Goal: Task Accomplishment & Management: Use online tool/utility

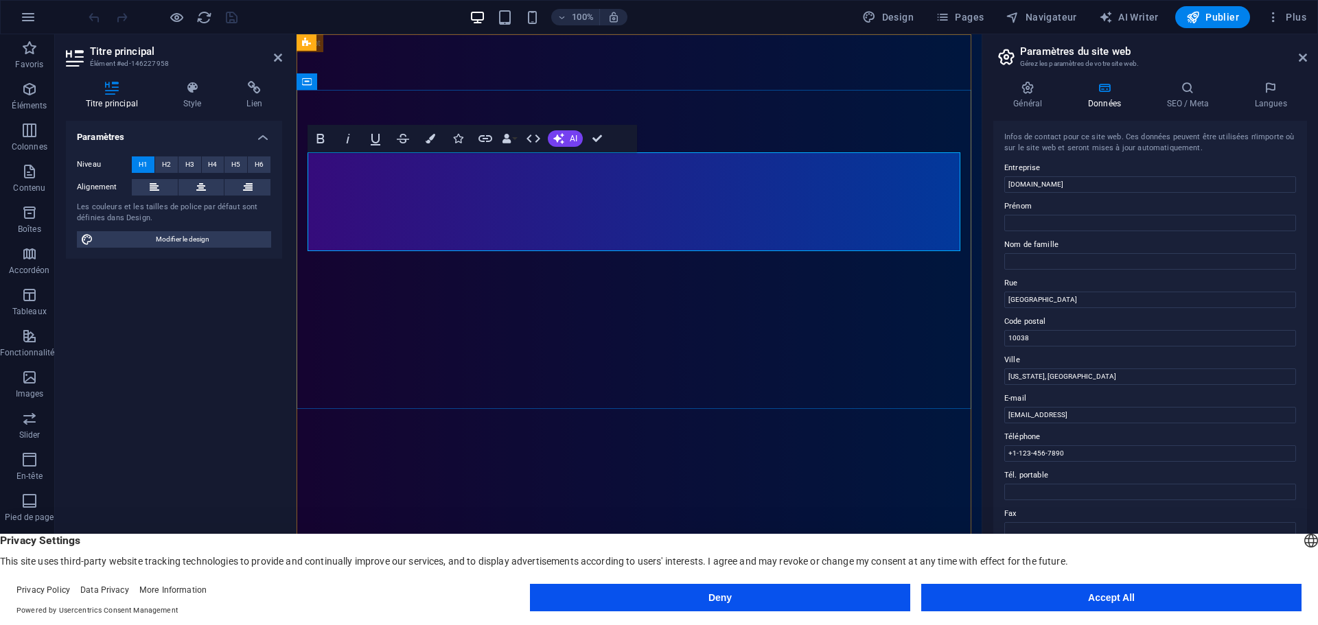
drag, startPoint x: 511, startPoint y: 212, endPoint x: 768, endPoint y: 225, distance: 257.1
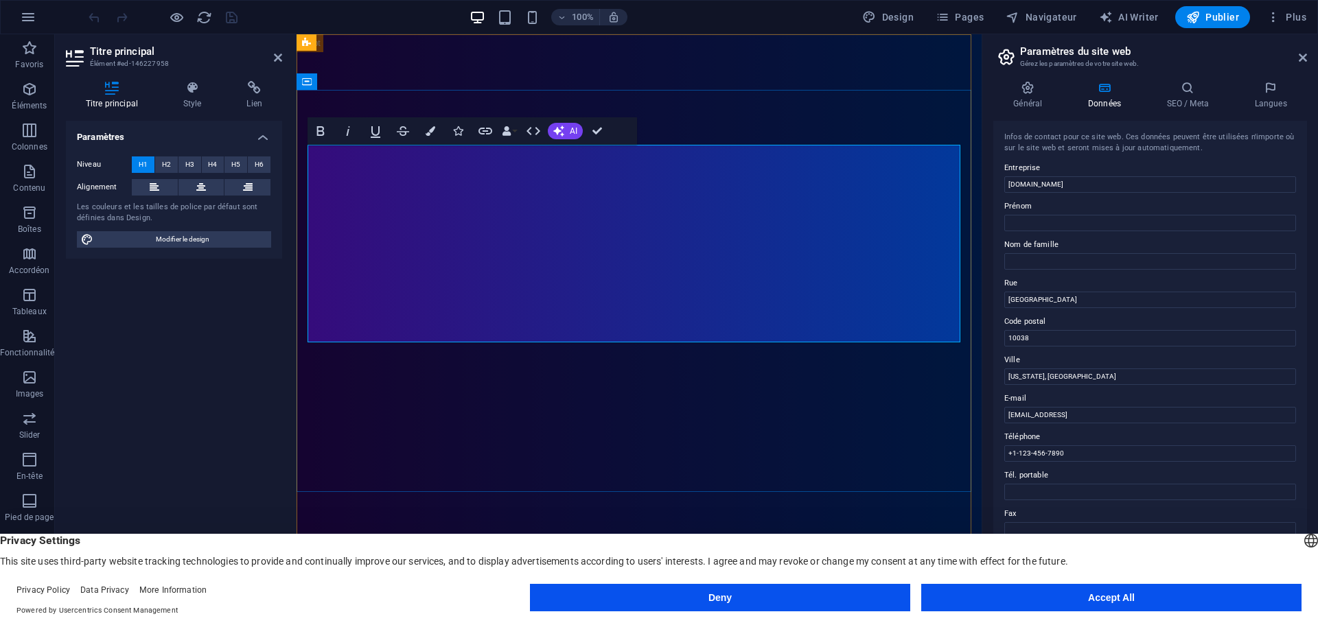
drag, startPoint x: 383, startPoint y: 186, endPoint x: 761, endPoint y: 302, distance: 395.7
drag, startPoint x: 1337, startPoint y: 216, endPoint x: 930, endPoint y: 178, distance: 408.8
click at [168, 162] on span "H2" at bounding box center [166, 165] width 9 height 16
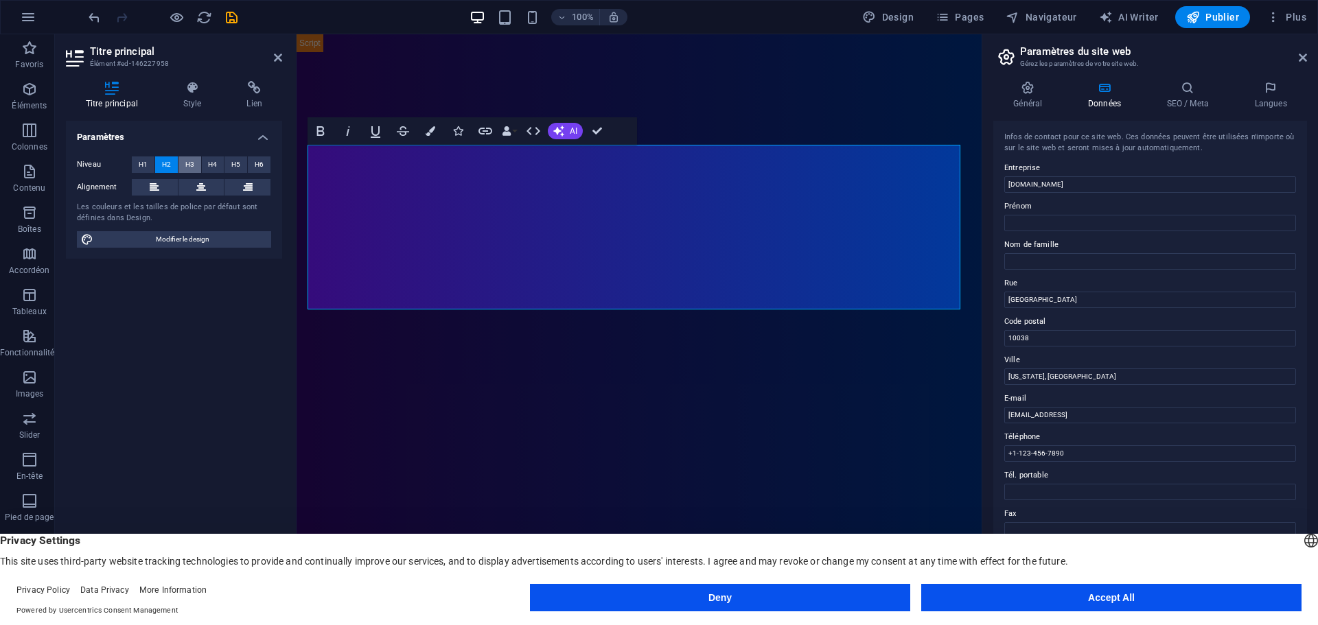
click at [188, 162] on span "H3" at bounding box center [189, 165] width 9 height 16
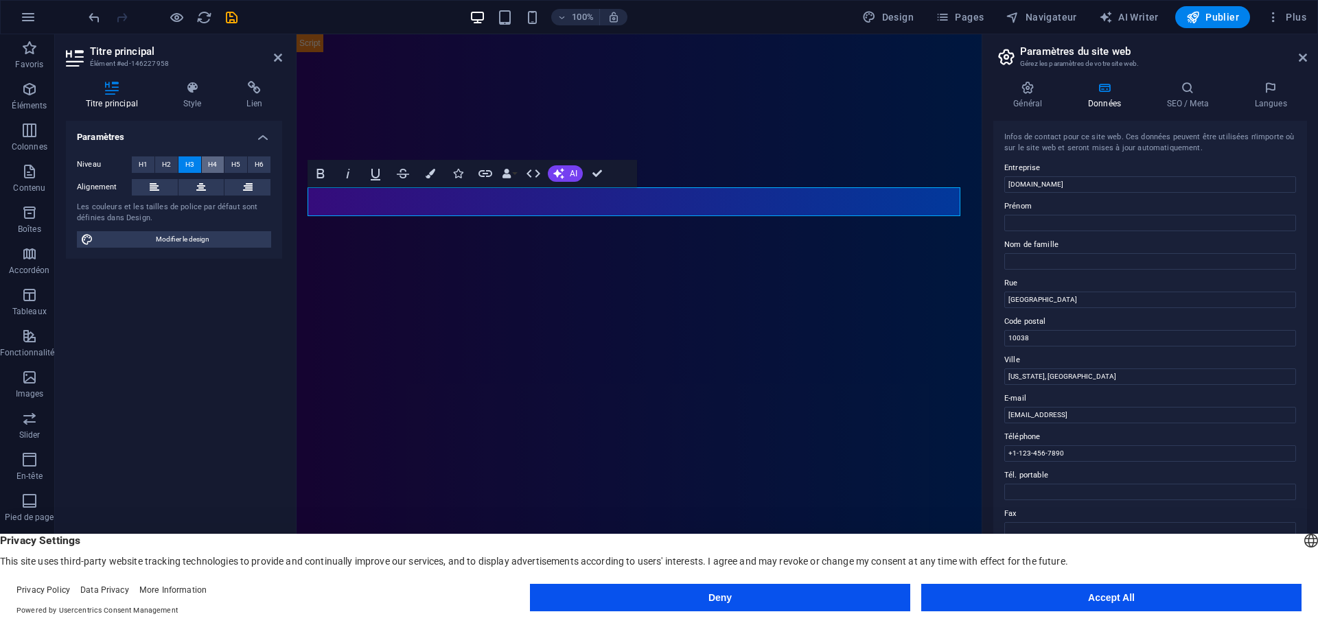
click at [214, 168] on span "H4" at bounding box center [212, 165] width 9 height 16
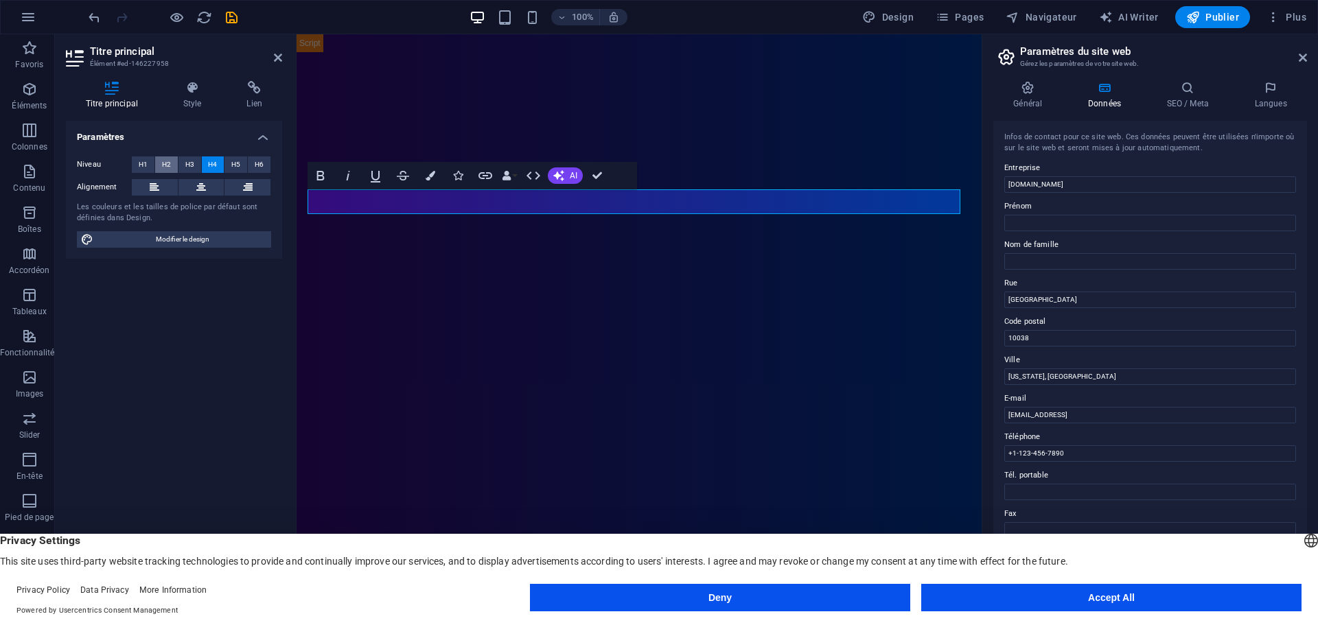
click at [170, 169] on span "H2" at bounding box center [166, 165] width 9 height 16
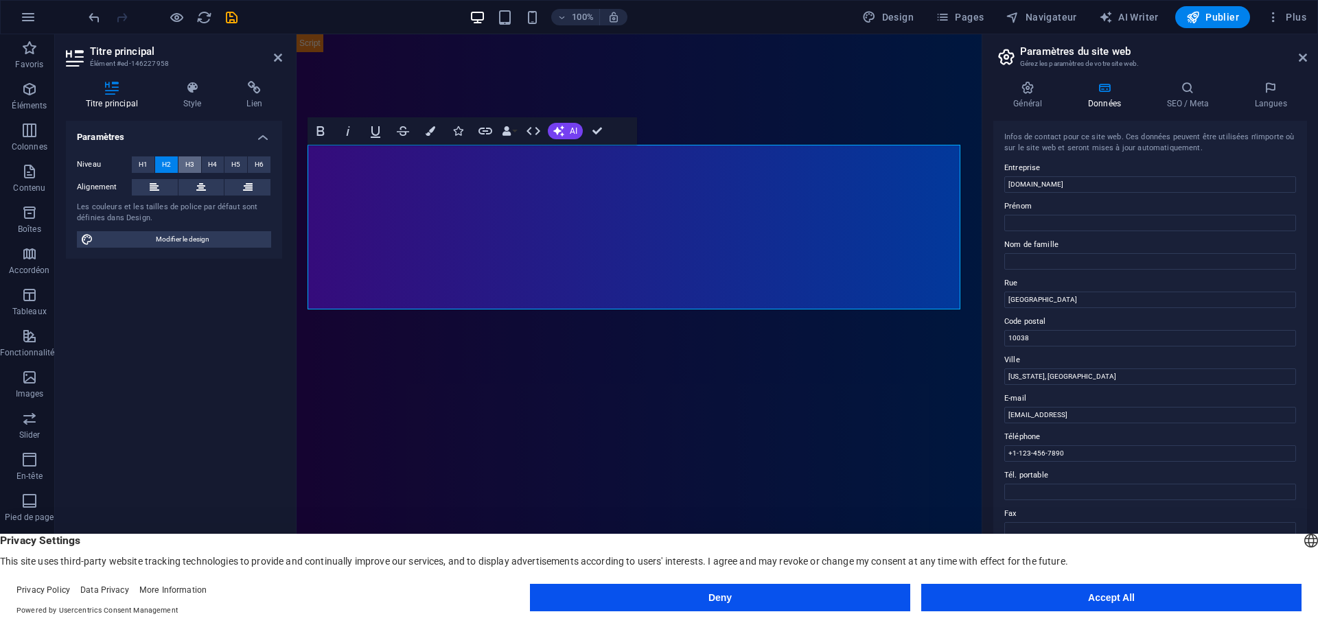
click at [192, 164] on span "H3" at bounding box center [189, 165] width 9 height 16
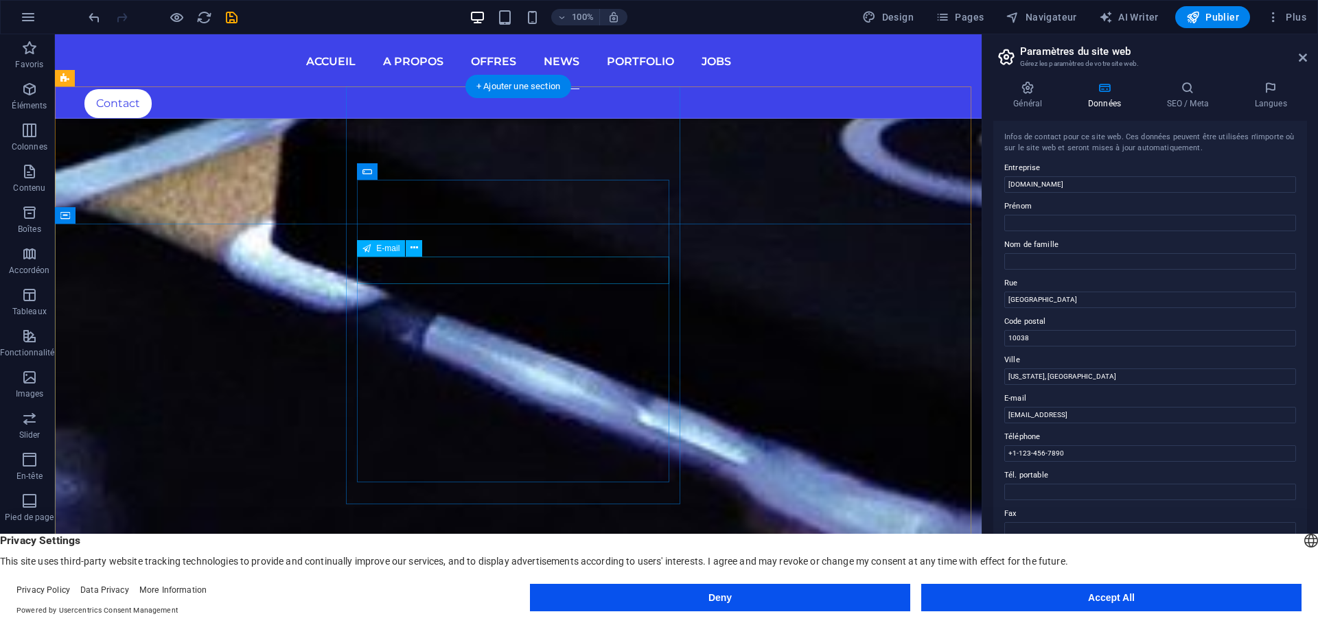
scroll to position [7335, 0]
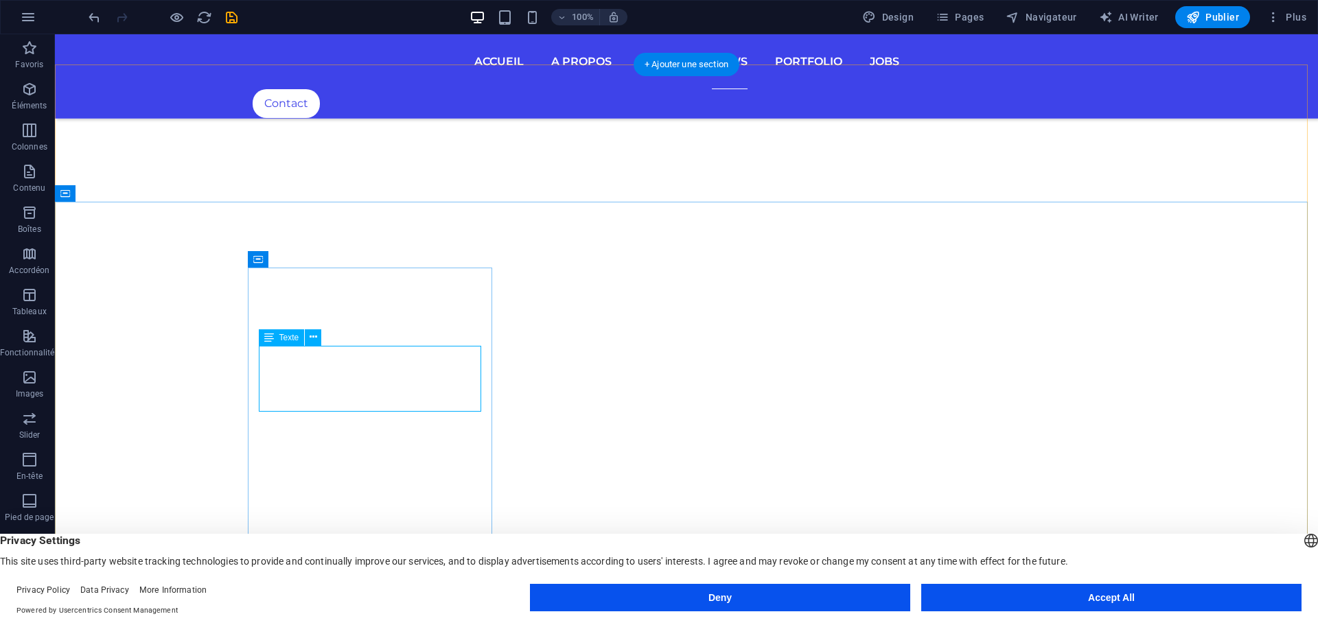
click at [315, 340] on icon at bounding box center [314, 337] width 8 height 14
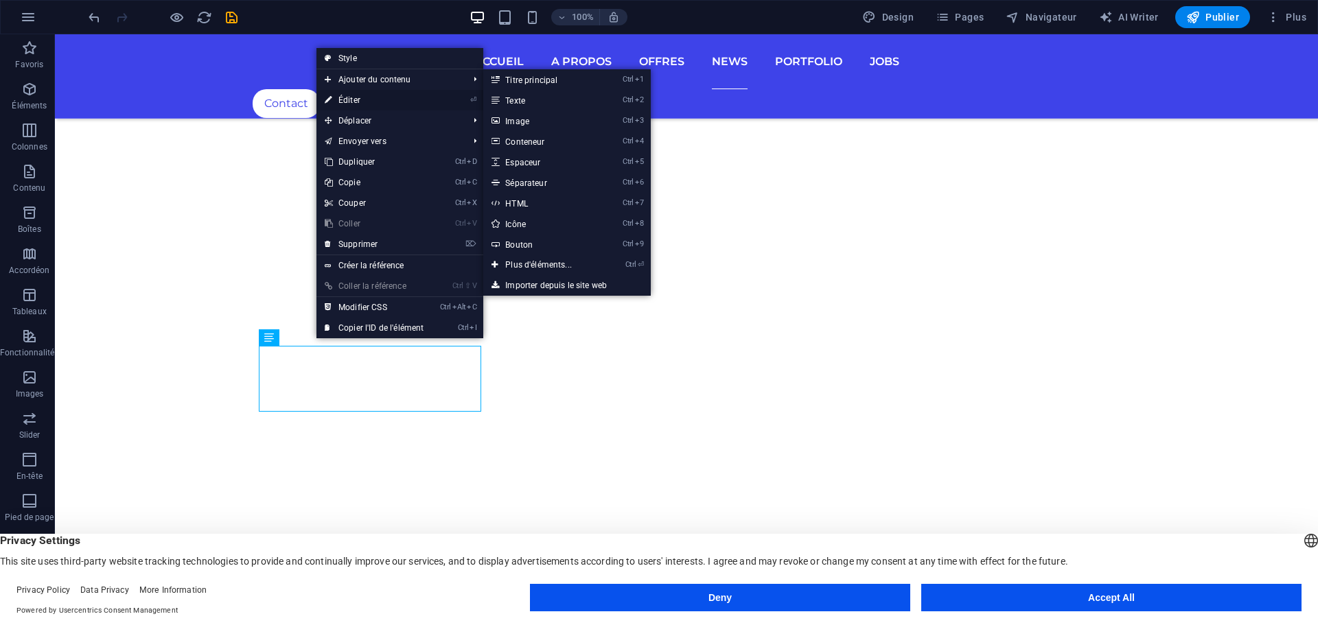
click at [357, 100] on link "⏎ Éditer" at bounding box center [373, 100] width 115 height 21
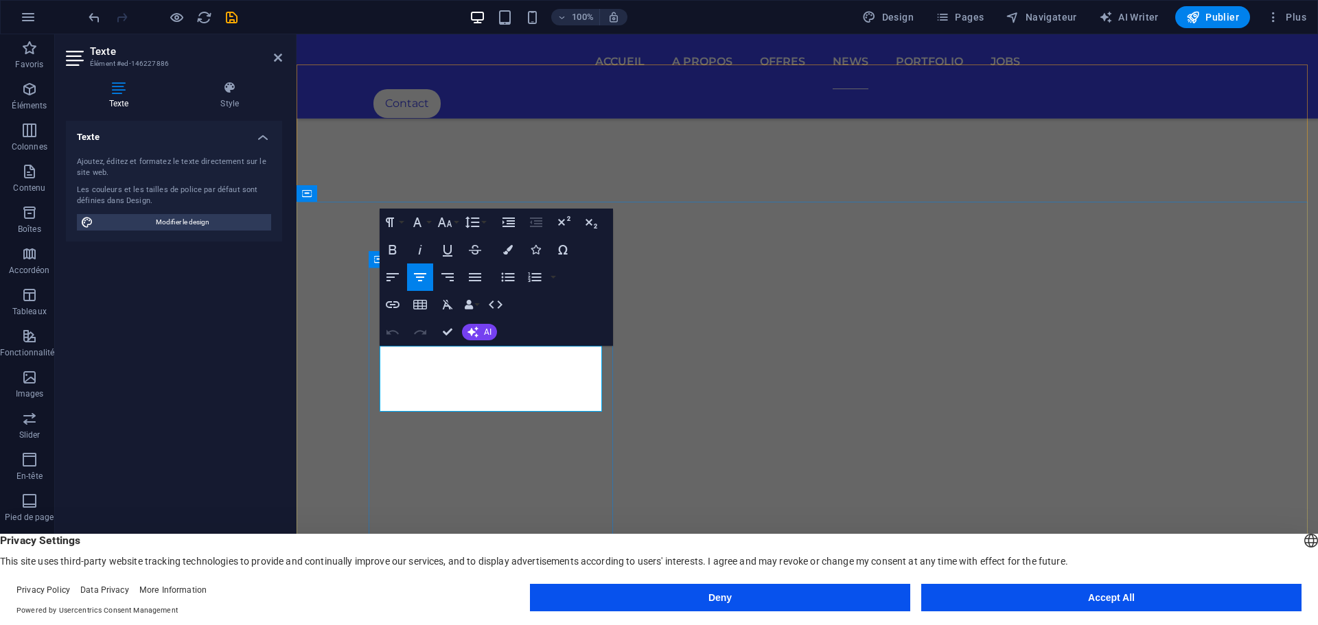
drag, startPoint x: 452, startPoint y: 349, endPoint x: 554, endPoint y: 351, distance: 102.3
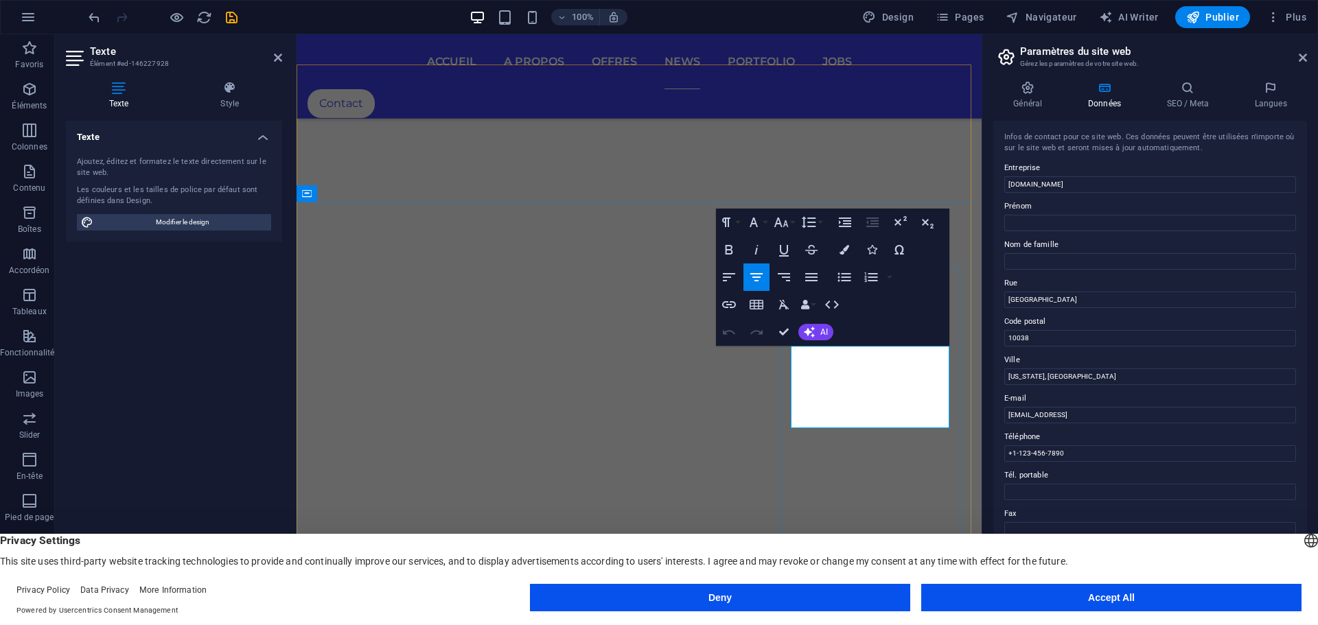
drag, startPoint x: 833, startPoint y: 377, endPoint x: 913, endPoint y: 378, distance: 80.3
drag, startPoint x: 794, startPoint y: 397, endPoint x: 920, endPoint y: 411, distance: 126.4
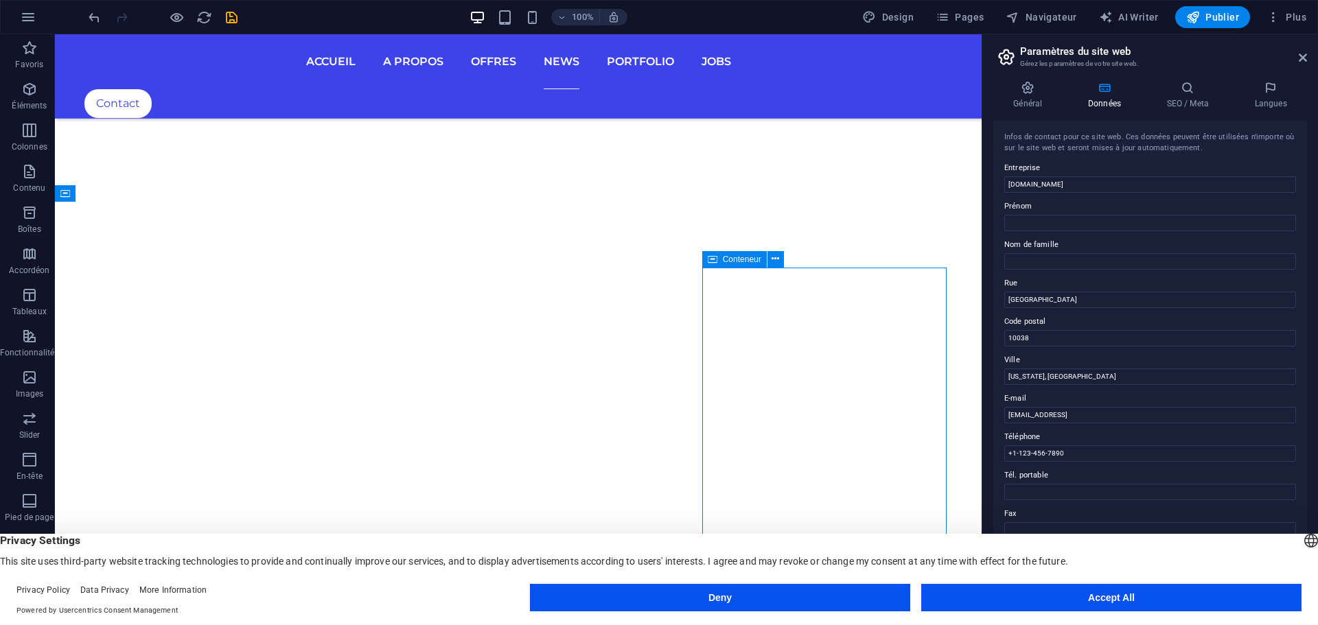
scroll to position [7335, 0]
click at [1111, 402] on label "E-mail" at bounding box center [1150, 399] width 292 height 16
click at [1111, 407] on input "fd98569ca6545fe8b9b076ee528751@plesk.local" at bounding box center [1150, 415] width 292 height 16
click at [1127, 408] on input "fd98569ca6545fe8b9b076ee528751@plesk.local" at bounding box center [1150, 415] width 292 height 16
drag, startPoint x: 1186, startPoint y: 447, endPoint x: 949, endPoint y: 412, distance: 240.1
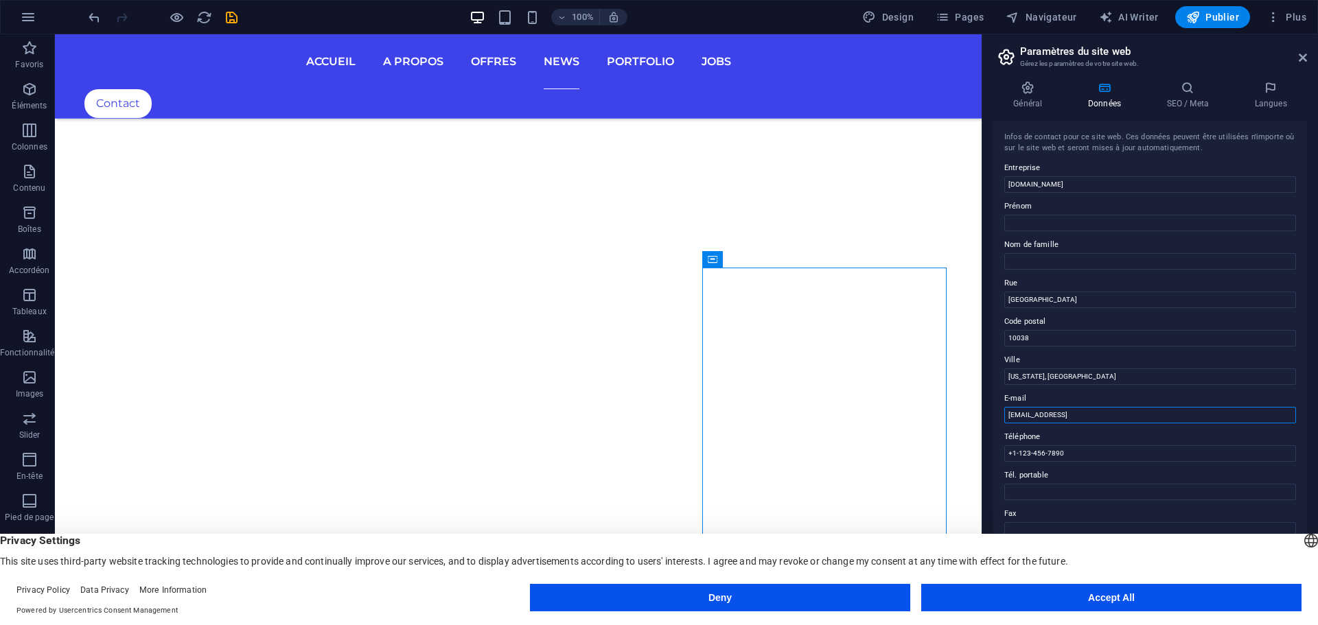
click at [1074, 417] on input "fd98569ca6545fe8b9b076ee528751@plesk.local" at bounding box center [1150, 415] width 292 height 16
drag, startPoint x: 1165, startPoint y: 418, endPoint x: 1003, endPoint y: 415, distance: 162.1
click at [1003, 415] on div "Infos de contact pour ce site web. Ces données peuvent être utilisées n'importe…" at bounding box center [1150, 357] width 314 height 472
type input "[EMAIL_ADDRESS][DOMAIN_NAME]"
drag, startPoint x: 1133, startPoint y: 489, endPoint x: 954, endPoint y: 448, distance: 183.9
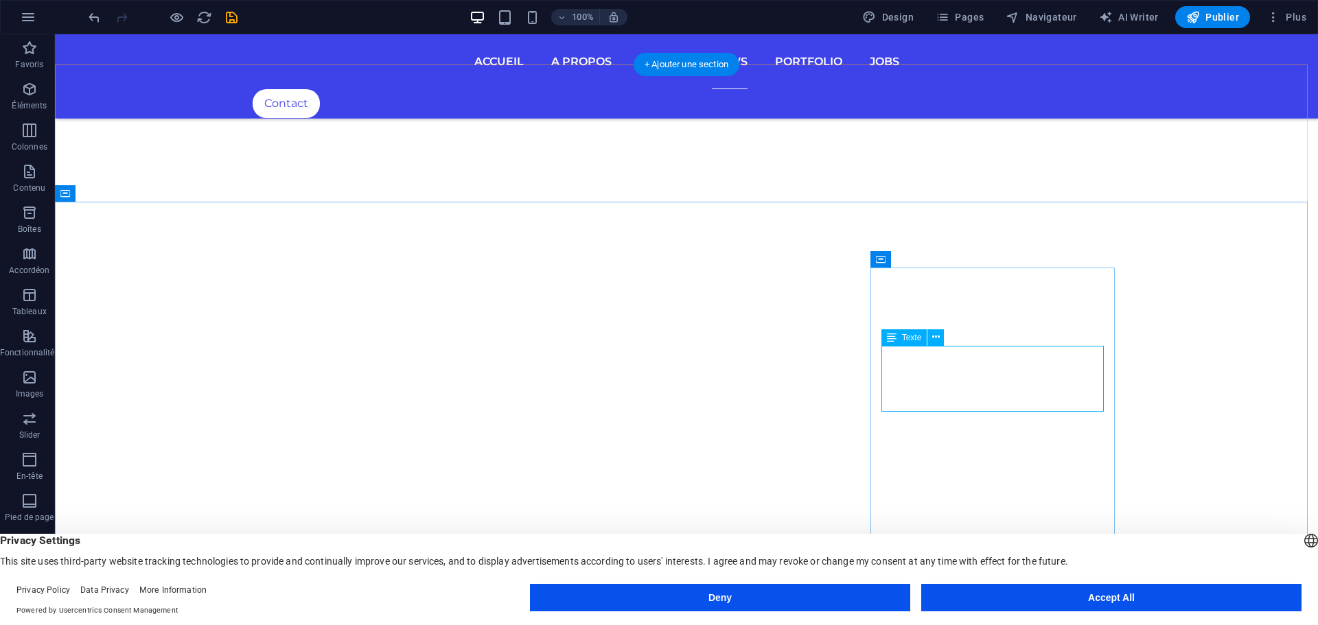
click at [939, 334] on icon at bounding box center [936, 337] width 8 height 14
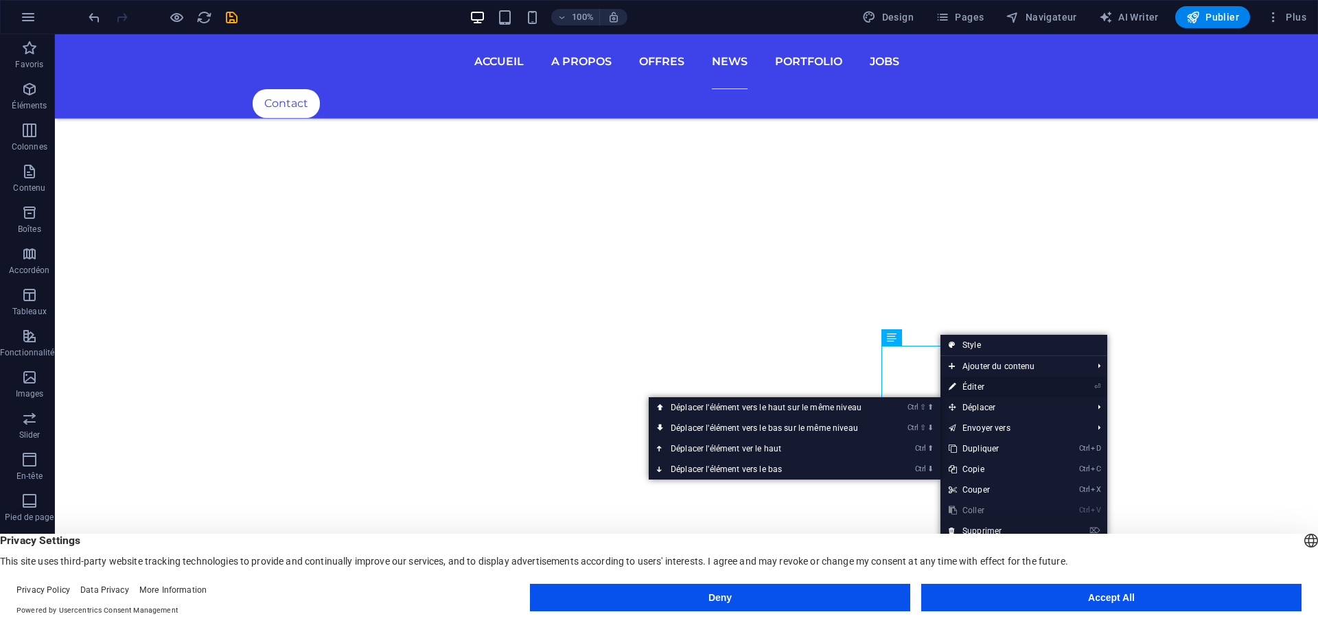
click at [987, 384] on link "⏎ Éditer" at bounding box center [998, 387] width 115 height 21
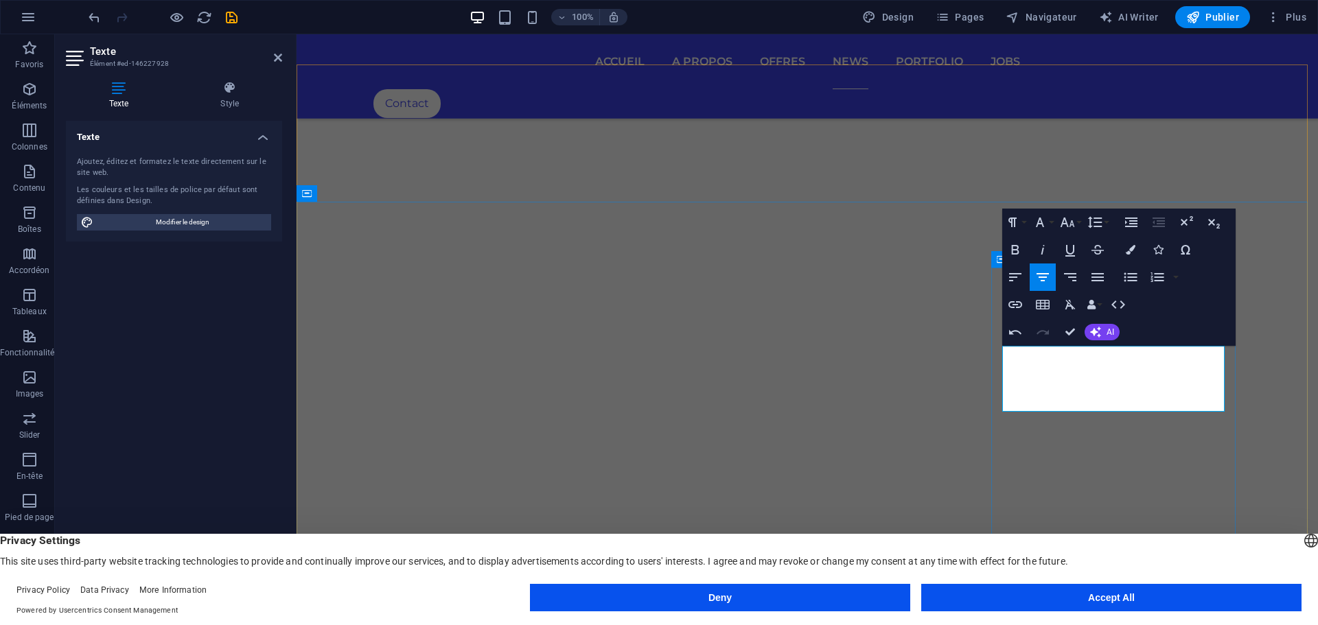
drag, startPoint x: 1115, startPoint y: 397, endPoint x: 1212, endPoint y: 399, distance: 97.5
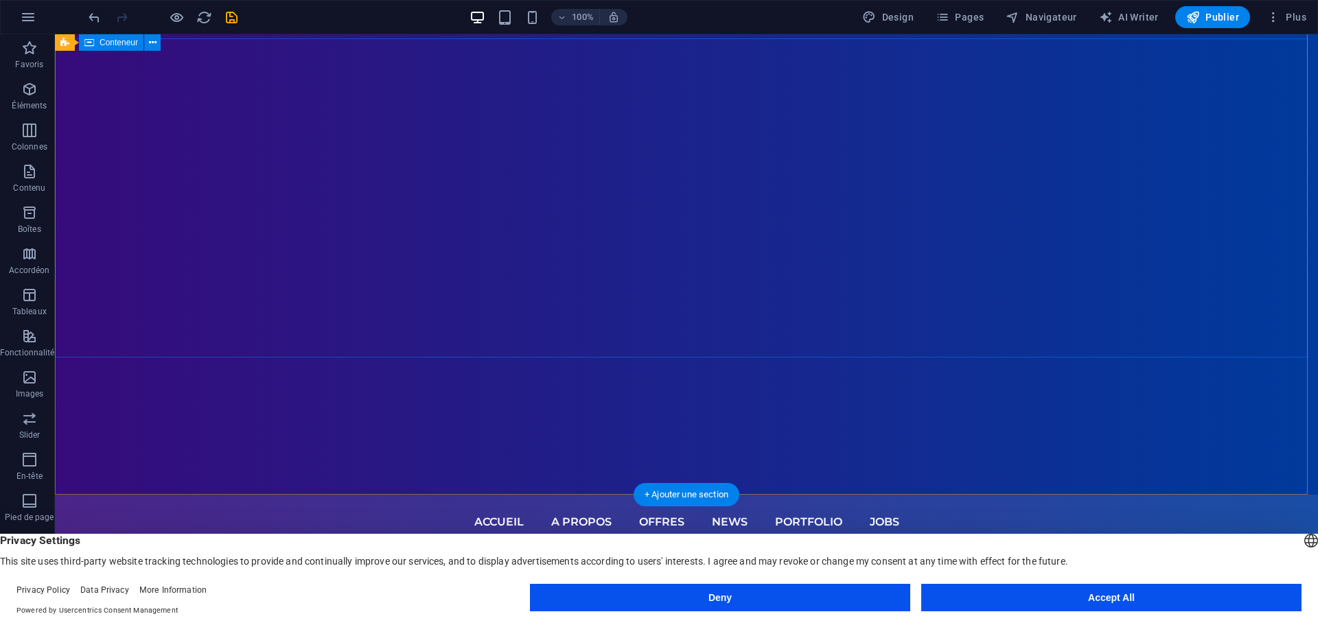
scroll to position [0, 0]
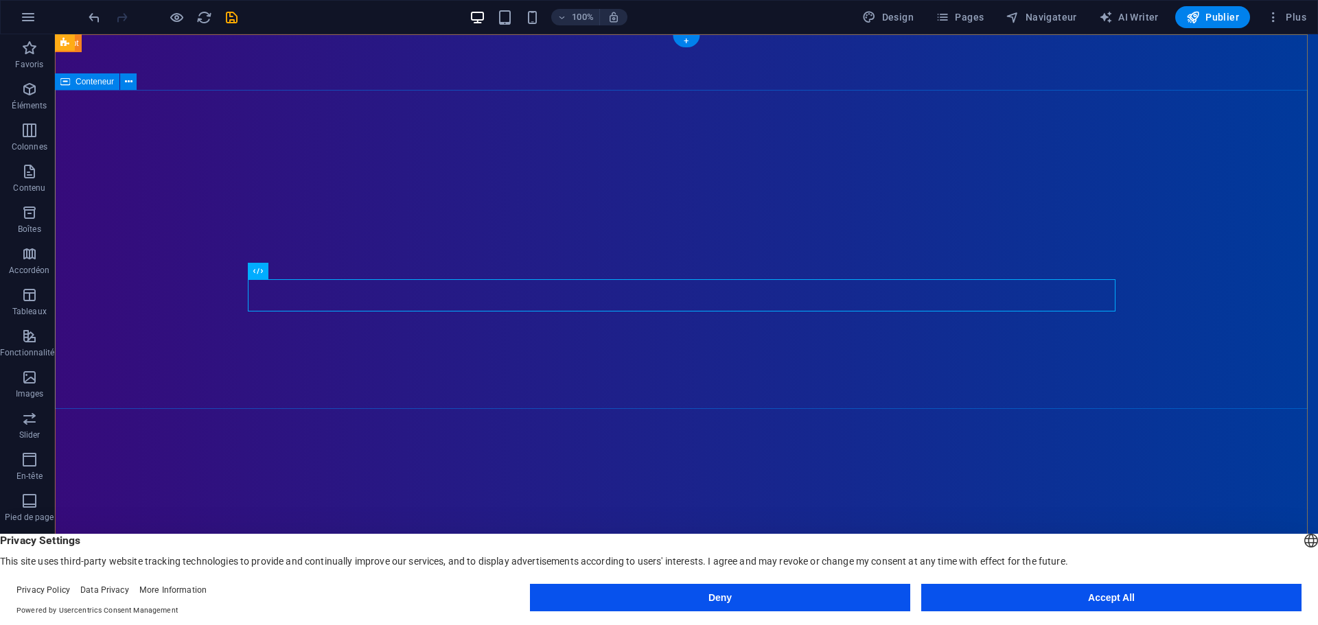
click at [1214, 18] on span "Publier" at bounding box center [1212, 17] width 53 height 14
checkbox input "false"
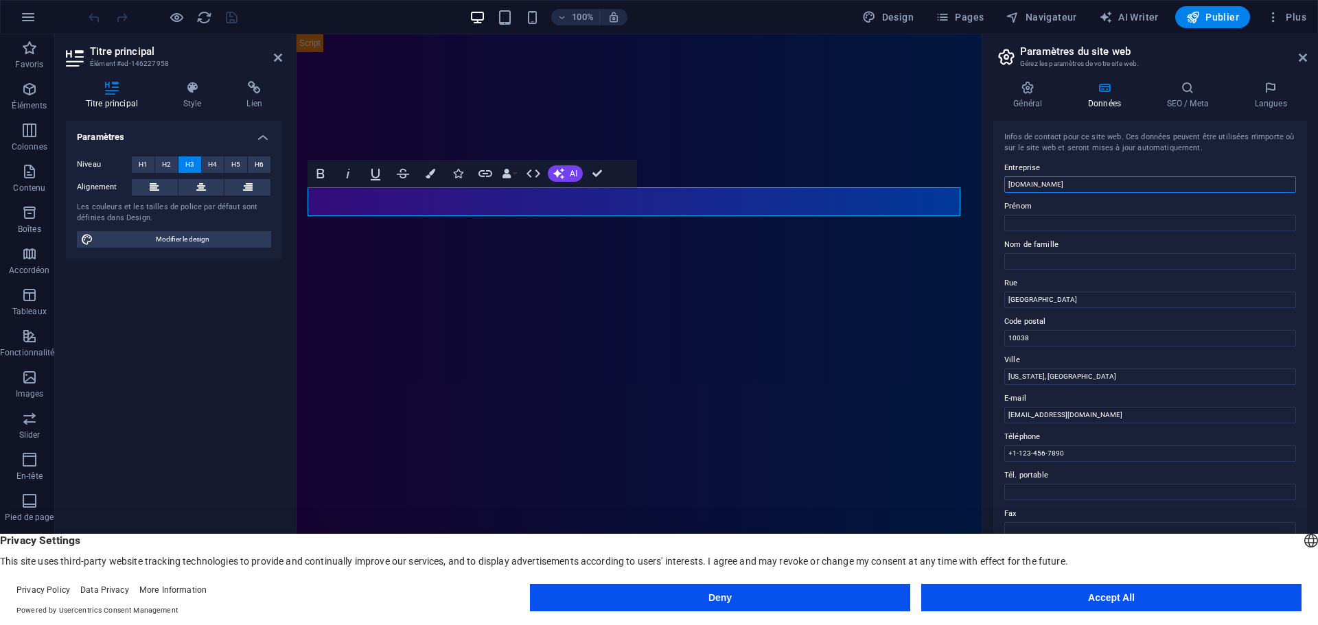
click at [1039, 182] on input "[DOMAIN_NAME]" at bounding box center [1150, 184] width 292 height 16
drag, startPoint x: 1343, startPoint y: 216, endPoint x: 963, endPoint y: 187, distance: 381.5
click at [1045, 181] on input "[DOMAIN_NAME]" at bounding box center [1150, 184] width 292 height 16
type input "a"
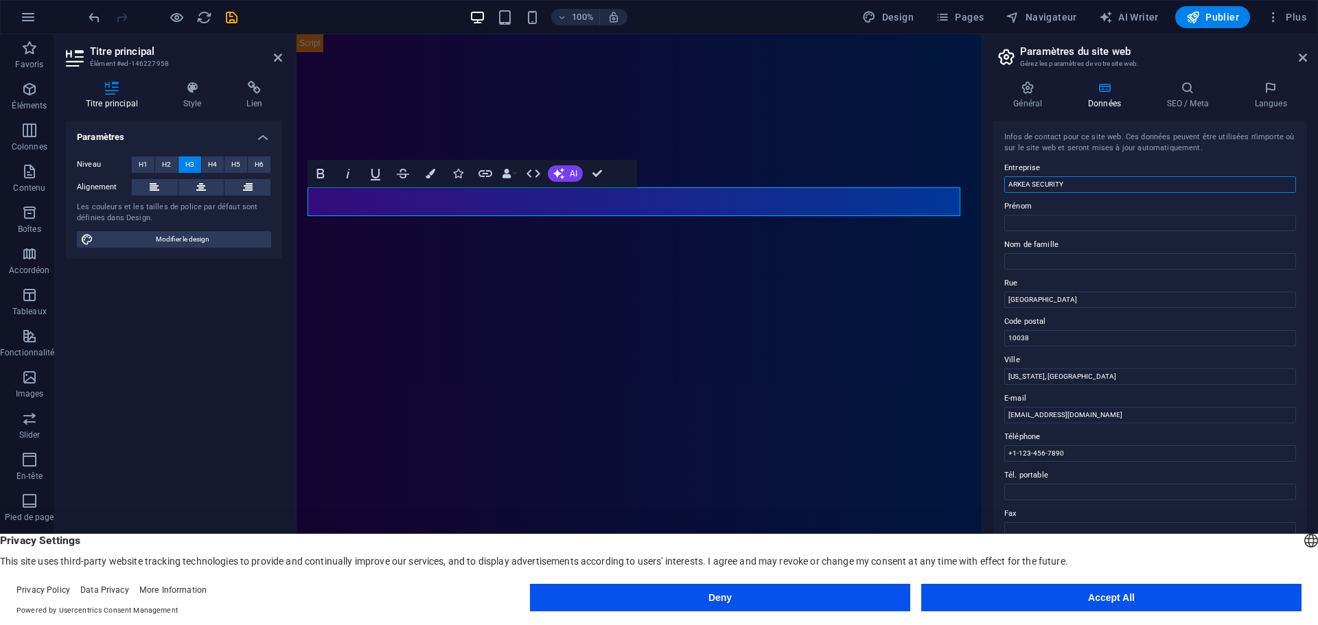
type input "ARKEA SECURITY"
click at [1104, 598] on button "Accept All" at bounding box center [1111, 597] width 380 height 27
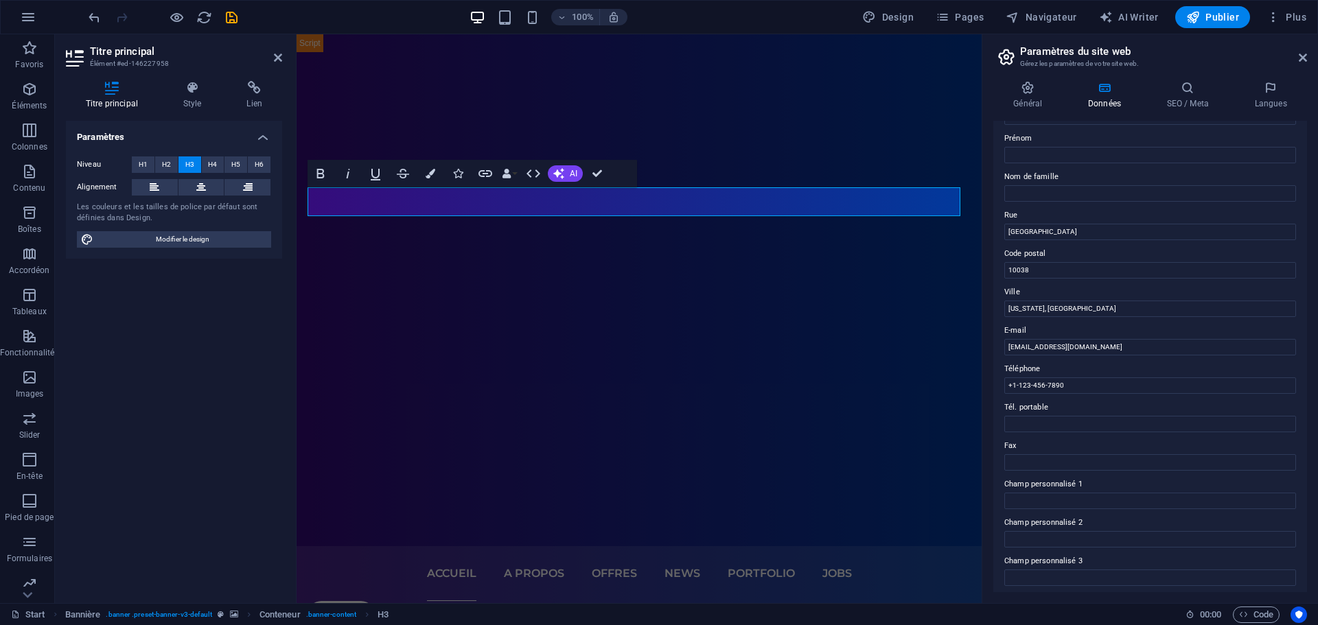
scroll to position [51, 0]
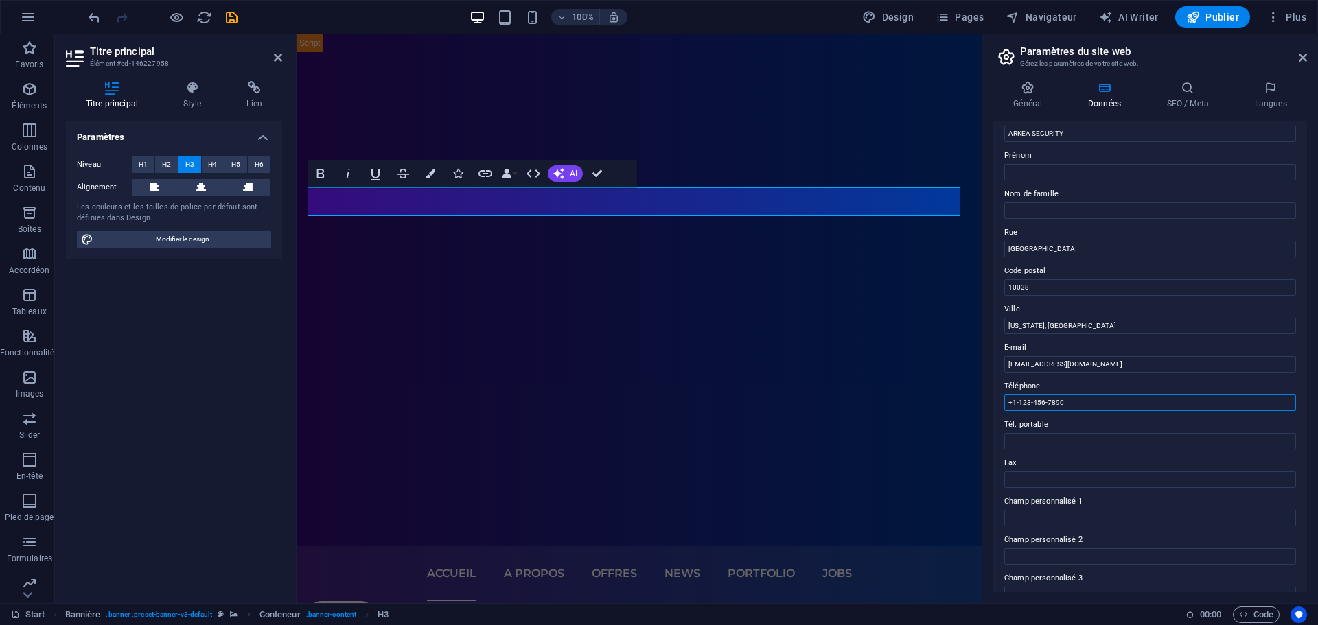
drag, startPoint x: 1362, startPoint y: 435, endPoint x: 977, endPoint y: 396, distance: 387.1
type input "[PHONE_NUMBER]"
drag, startPoint x: 1364, startPoint y: 362, endPoint x: 965, endPoint y: 320, distance: 401.7
type input "n"
type input "NEUFVILLES"
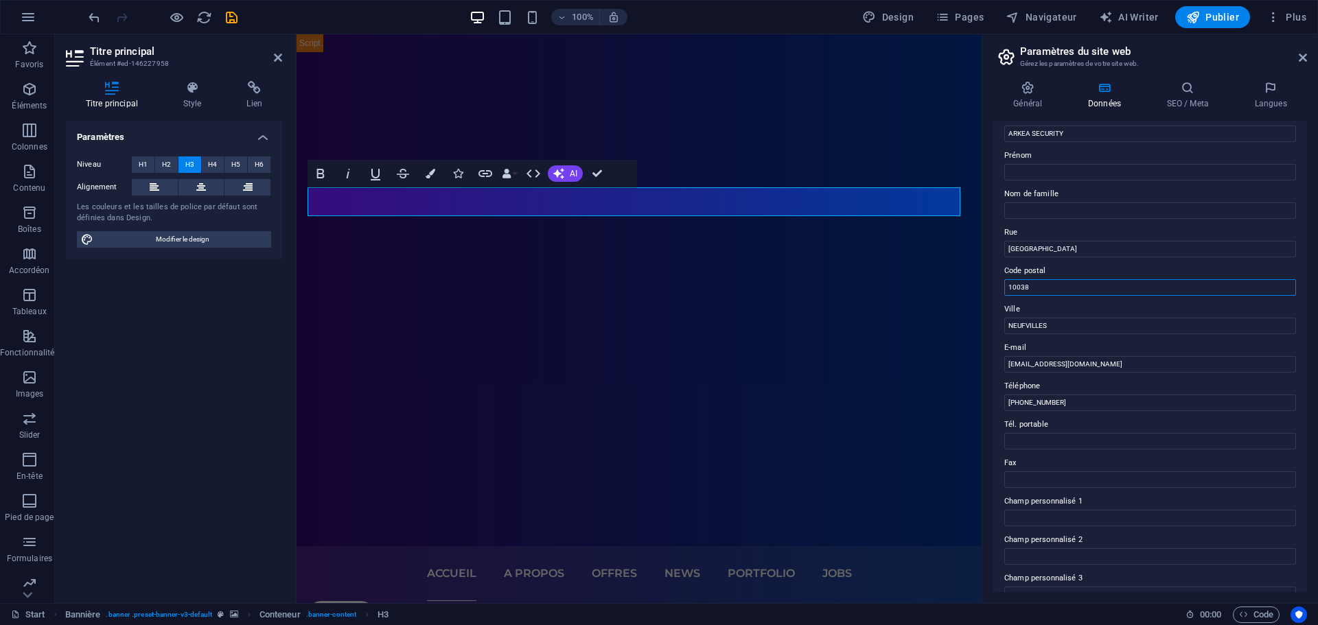
drag, startPoint x: 1355, startPoint y: 322, endPoint x: 931, endPoint y: 285, distance: 425.2
type input "7063"
drag, startPoint x: 1363, startPoint y: 279, endPoint x: 968, endPoint y: 246, distance: 396.2
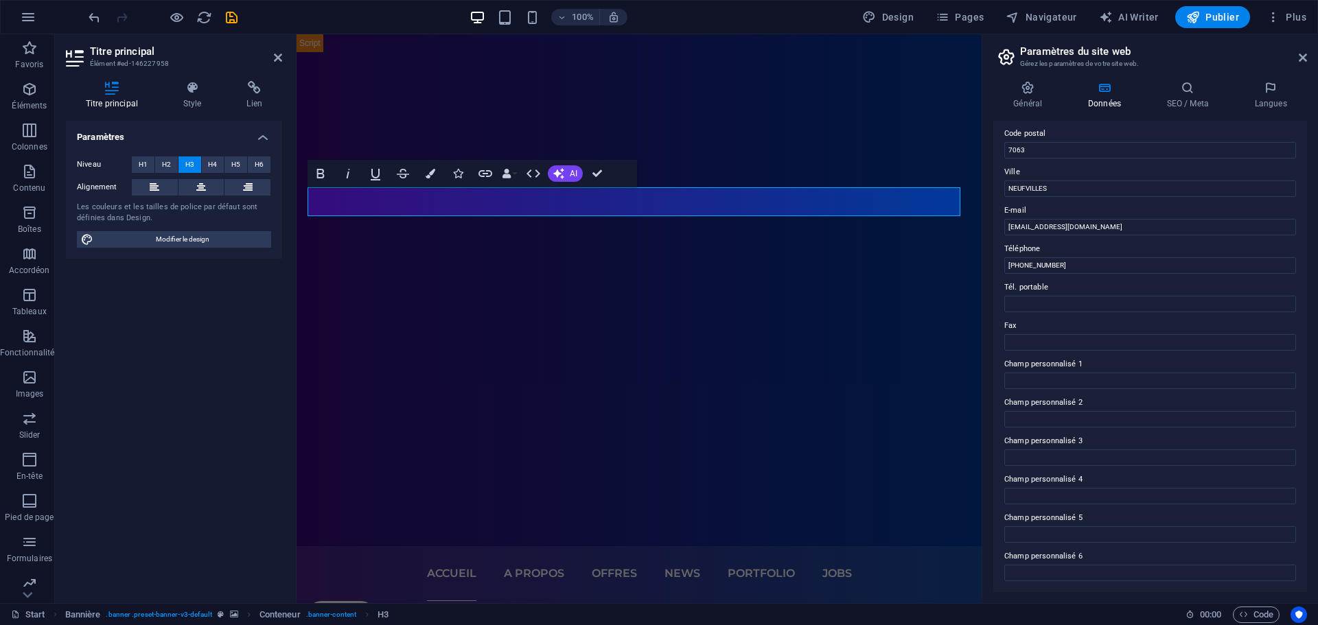
scroll to position [0, 0]
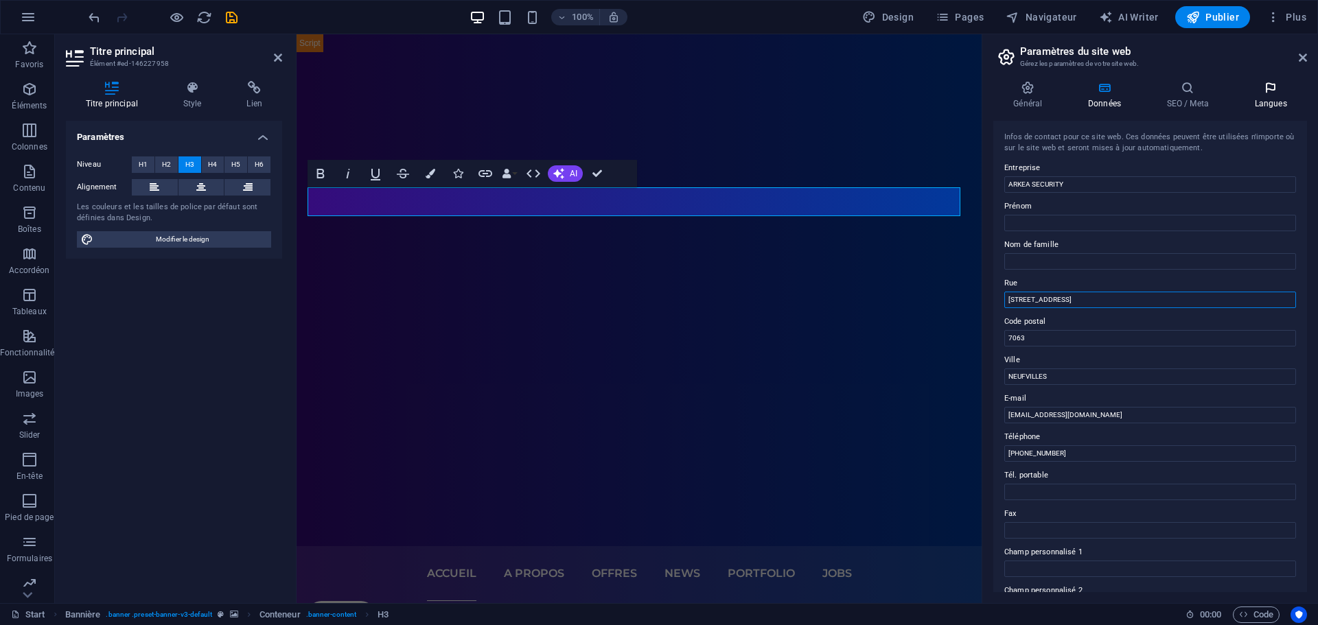
type input "[STREET_ADDRESS]"
click at [1262, 99] on h4 "Langues" at bounding box center [1270, 95] width 73 height 29
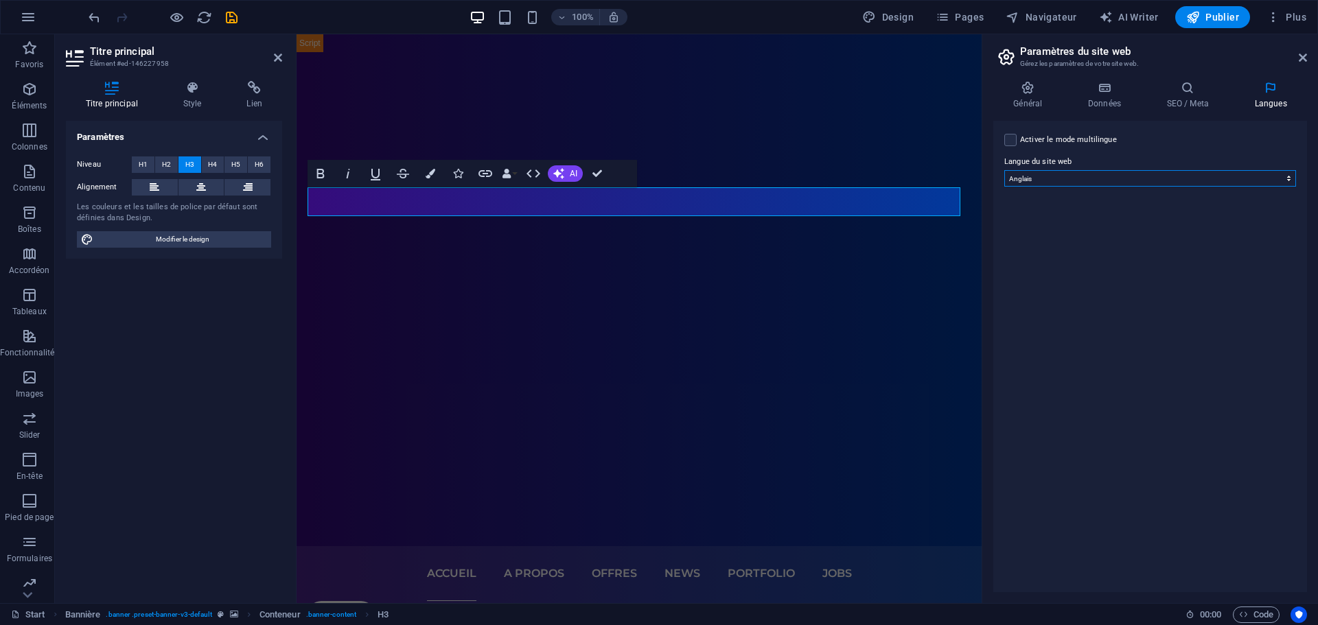
click at [1230, 184] on select "Abkhazian Afar Afrikaans Akan Albanais Allemand Amharic Anglais Arabe Aragonese…" at bounding box center [1150, 178] width 292 height 16
select select "50"
click at [1004, 170] on select "Abkhazian Afar Afrikaans Akan Albanais Allemand Amharic Anglais Arabe Aragonese…" at bounding box center [1150, 178] width 292 height 16
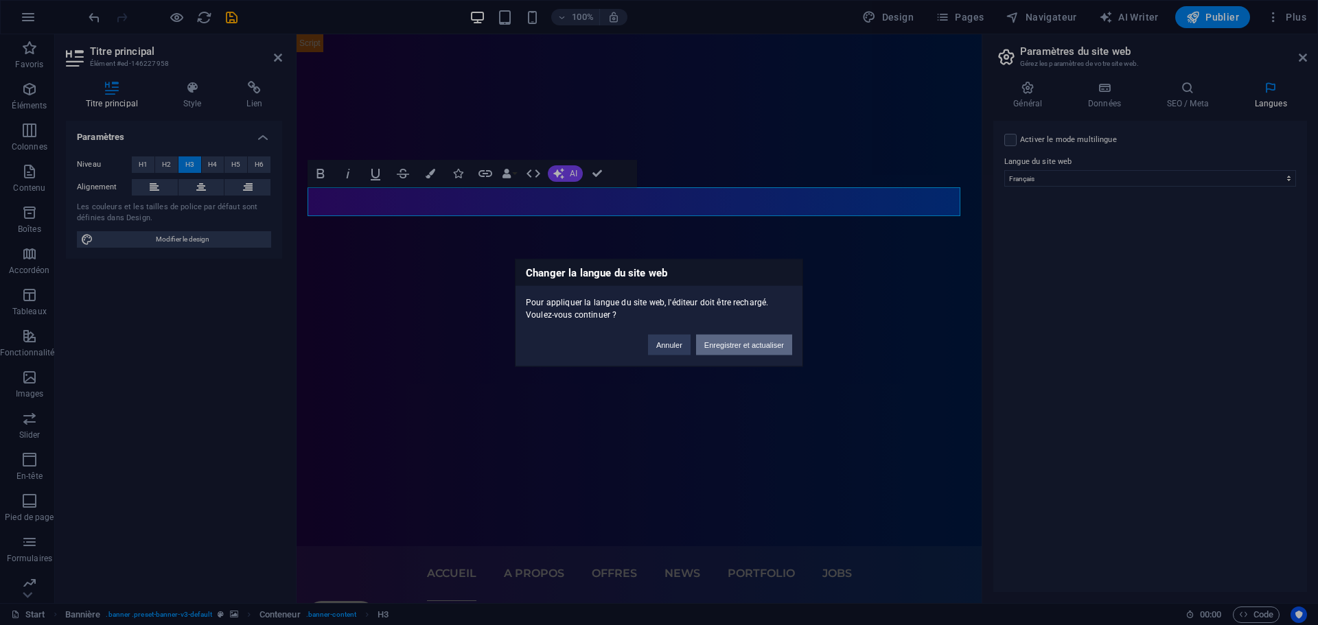
click at [708, 346] on button "Enregistrer et actualiser" at bounding box center [744, 344] width 96 height 21
checkbox input "false"
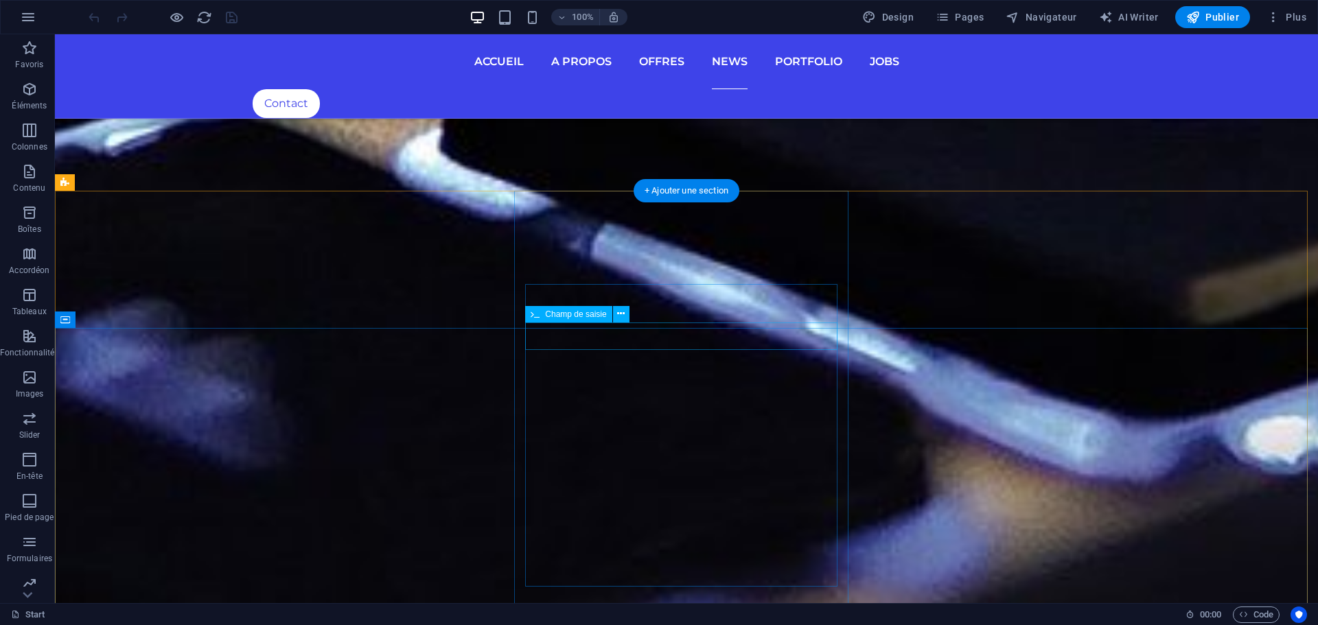
scroll to position [7335, 0]
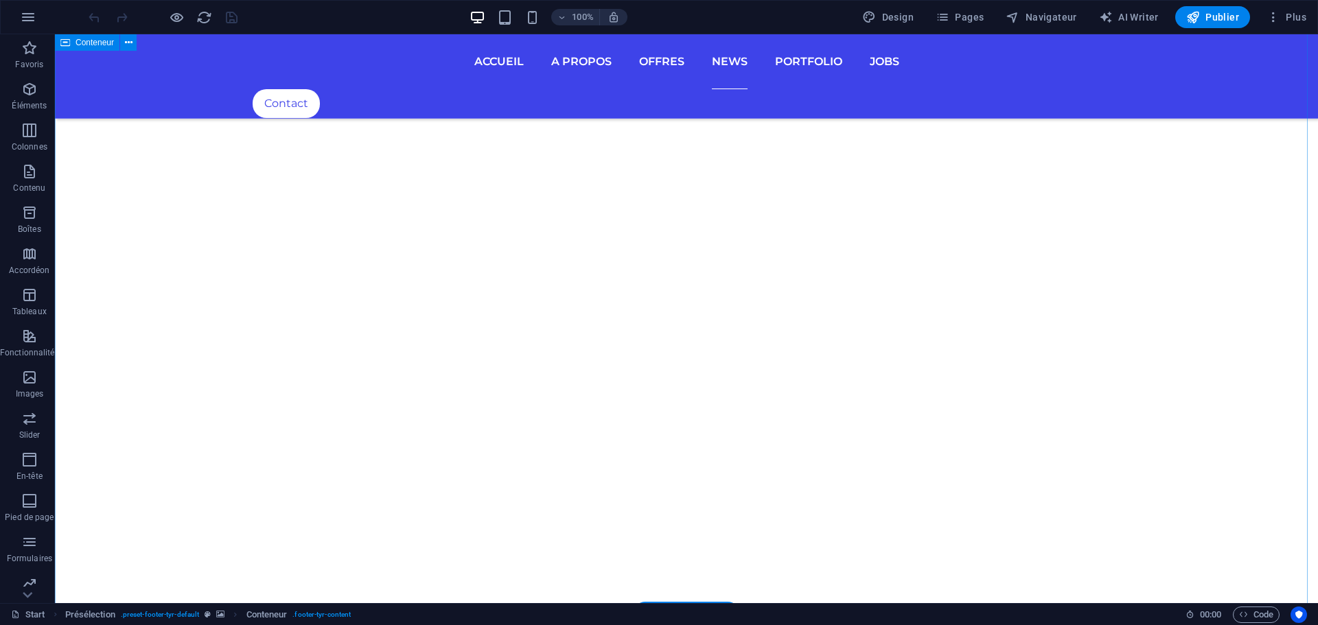
scroll to position [6580, 0]
click at [1223, 13] on span "Publier" at bounding box center [1212, 17] width 53 height 14
